Goal: Task Accomplishment & Management: Manage account settings

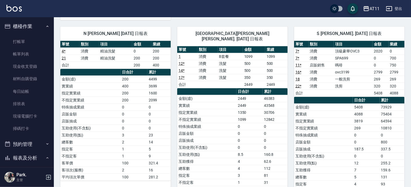
scroll to position [88, 0]
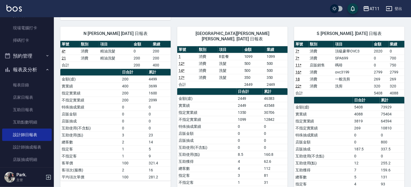
click at [397, 6] on button "登出" at bounding box center [394, 9] width 21 height 10
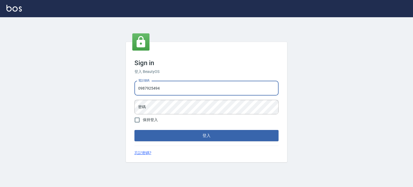
type input "0987925494"
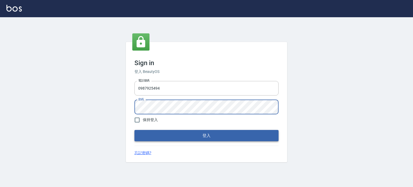
click at [188, 133] on button "登入" at bounding box center [207, 135] width 144 height 11
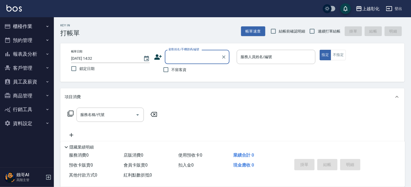
click at [34, 56] on button "報表及分析" at bounding box center [27, 54] width 50 height 14
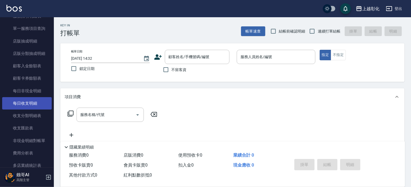
scroll to position [496, 0]
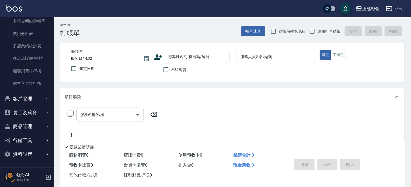
click at [34, 98] on button "客戶管理" at bounding box center [27, 99] width 50 height 14
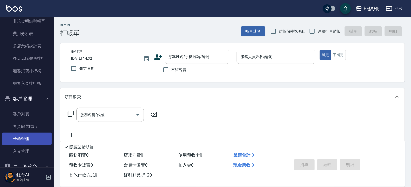
click at [32, 138] on link "卡券管理" at bounding box center [27, 139] width 50 height 12
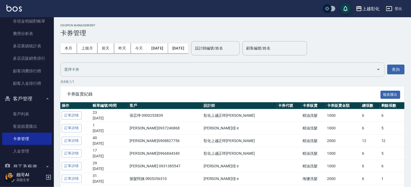
click at [92, 72] on input "text" at bounding box center [218, 69] width 311 height 9
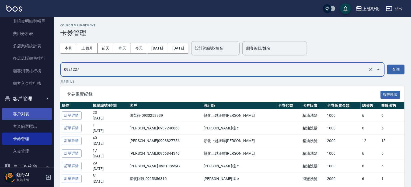
type input "0921227"
click at [37, 115] on link "客戶列表" at bounding box center [27, 114] width 50 height 12
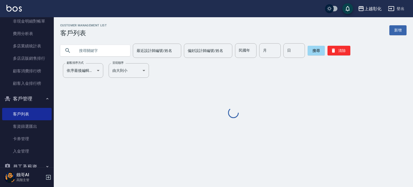
click at [93, 52] on input "text" at bounding box center [100, 50] width 51 height 15
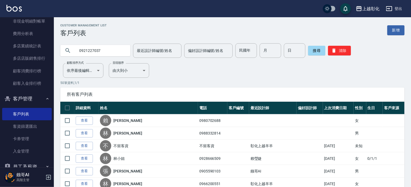
type input "0921227037"
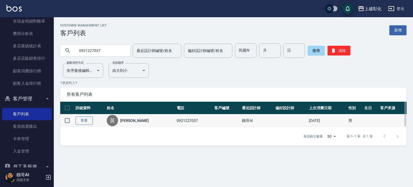
click at [90, 121] on link "查看" at bounding box center [84, 121] width 17 height 8
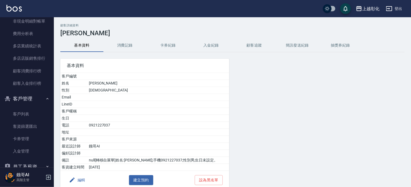
click at [167, 44] on button "卡券紀錄" at bounding box center [167, 45] width 43 height 13
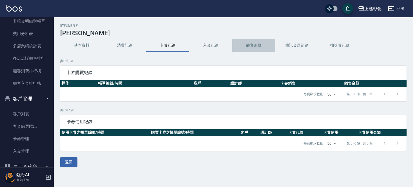
click at [249, 46] on button "顧客追蹤" at bounding box center [254, 45] width 43 height 13
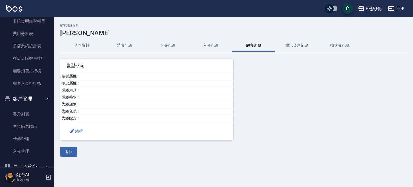
click at [223, 47] on button "入金紀錄" at bounding box center [210, 45] width 43 height 13
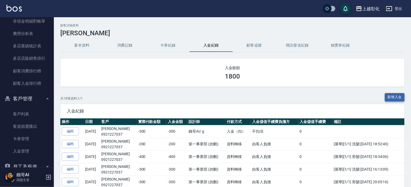
click at [397, 94] on button "新增入金" at bounding box center [395, 97] width 20 height 8
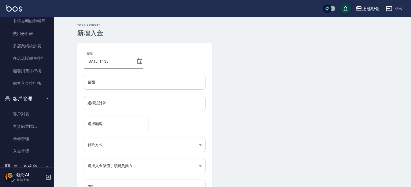
click at [142, 84] on input "金額" at bounding box center [145, 82] width 122 height 15
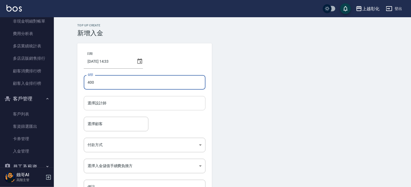
type input "400"
click at [148, 104] on input "選擇設計師" at bounding box center [144, 103] width 117 height 9
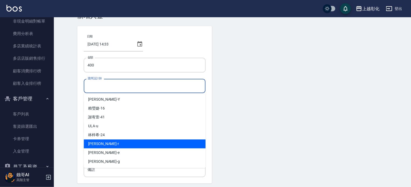
scroll to position [36, 0]
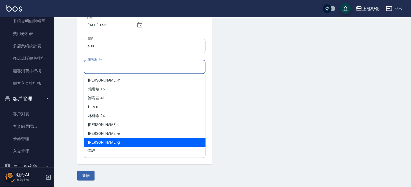
click at [102, 143] on div "Gary -g" at bounding box center [145, 142] width 122 height 9
type input "Gary-g"
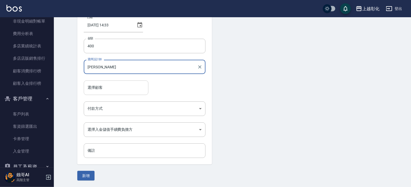
click at [115, 89] on input "選擇顧客" at bounding box center [116, 87] width 60 height 9
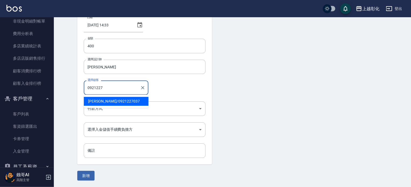
click at [114, 101] on span "黃俊硯 / 0921227037" at bounding box center [116, 101] width 65 height 9
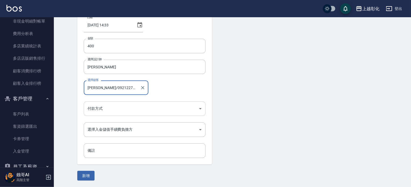
type input "黃俊硯/0921227037"
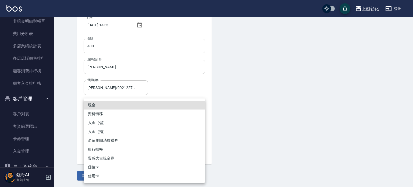
click at [111, 106] on body "上越彰化 登出 櫃檯作業 打帳單 帳單列表 掛單列表 座位開單 營業儀表板 現金收支登錄 高階收支登錄 材料自購登錄 每日結帳 排班表 現場電腦打卡 掃碼打卡…" at bounding box center [206, 75] width 413 height 223
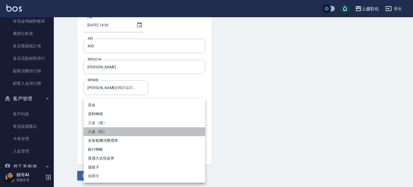
click at [104, 133] on li "入金（扣）" at bounding box center [145, 131] width 122 height 9
type input "入金（扣）"
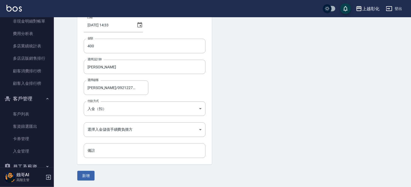
click at [83, 47] on div "日期 2025/09/20 14:33 金額 400 金額 選擇設計師 Gary-g 選擇設計師 選擇顧客 黃俊硯/0921227037 選擇顧客 付款方式 …" at bounding box center [144, 85] width 135 height 157
click at [86, 47] on input "400" at bounding box center [145, 46] width 122 height 15
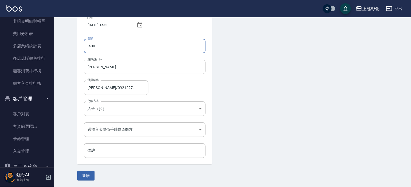
type input "-400"
click at [187, 80] on div "選擇顧客 黃俊硯/0921227037 選擇顧客" at bounding box center [145, 87] width 122 height 14
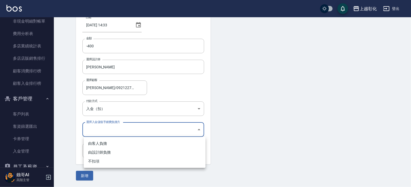
click at [128, 131] on body "上越彰化 登出 櫃檯作業 打帳單 帳單列表 掛單列表 座位開單 營業儀表板 現金收支登錄 高階收支登錄 材料自購登錄 每日結帳 排班表 現場電腦打卡 掃碼打卡…" at bounding box center [205, 75] width 411 height 223
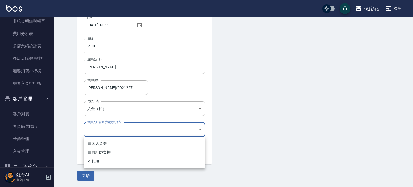
click at [96, 164] on li "不扣項" at bounding box center [145, 161] width 122 height 9
type input "WITHOUTHANDLINGFEE"
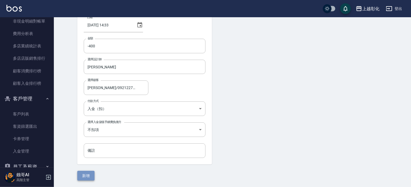
click at [89, 174] on button "新增" at bounding box center [85, 176] width 17 height 10
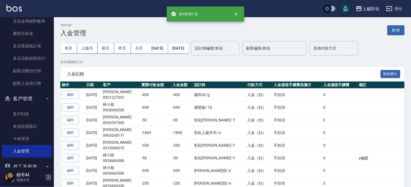
click at [233, 51] on input "設計師編號/姓名" at bounding box center [216, 48] width 44 height 9
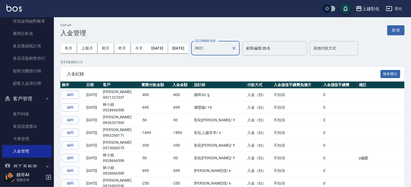
type input "0921"
click at [229, 50] on input "0921" at bounding box center [212, 48] width 36 height 9
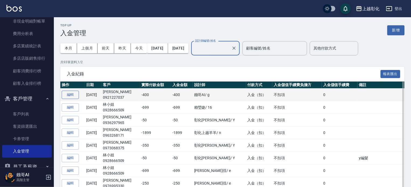
click at [70, 94] on button "編輯" at bounding box center [70, 95] width 17 height 8
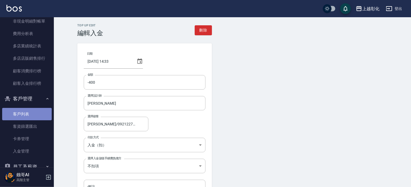
click at [33, 113] on link "客戶列表" at bounding box center [27, 114] width 50 height 12
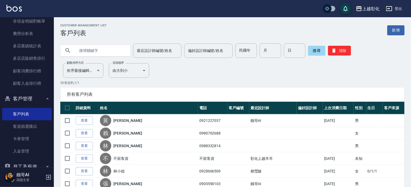
click at [96, 52] on input "text" at bounding box center [100, 50] width 51 height 15
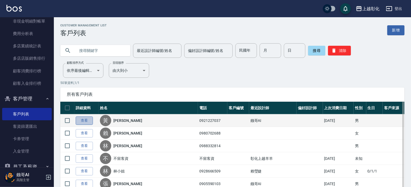
click at [86, 121] on link "查看" at bounding box center [84, 121] width 17 height 8
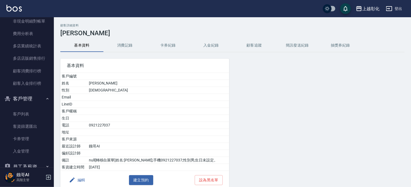
click at [217, 46] on button "入金紀錄" at bounding box center [210, 45] width 43 height 13
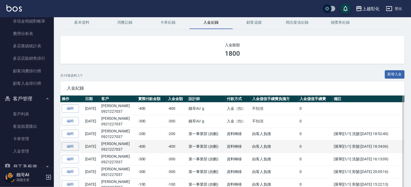
scroll to position [27, 0]
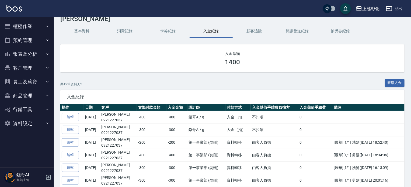
scroll to position [27, 0]
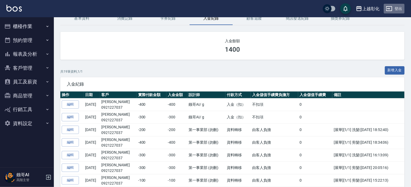
click at [396, 9] on button "登出" at bounding box center [394, 9] width 21 height 10
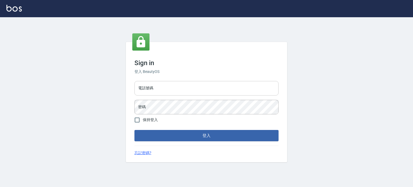
click at [175, 90] on input "電話號碼" at bounding box center [207, 88] width 144 height 15
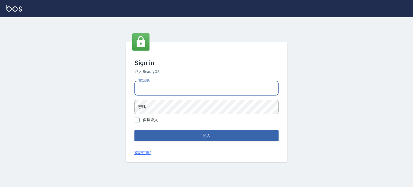
type input "0953539532"
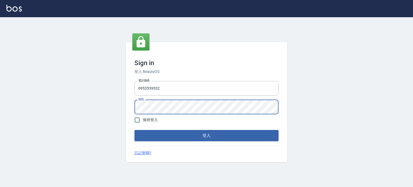
click at [283, 83] on div "Sign in 登入 BeautyOS 電話號碼 [PHONE_NUMBER] 電話號碼 密碼 密碼 保持登入 登入 忘記密碼?" at bounding box center [206, 102] width 161 height 120
